Goal: Obtain resource: Download file/media

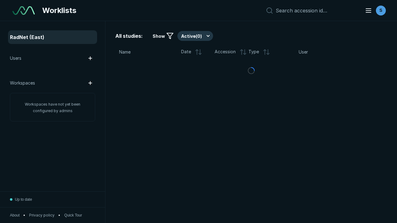
scroll to position [1694, 2584]
